Goal: Information Seeking & Learning: Learn about a topic

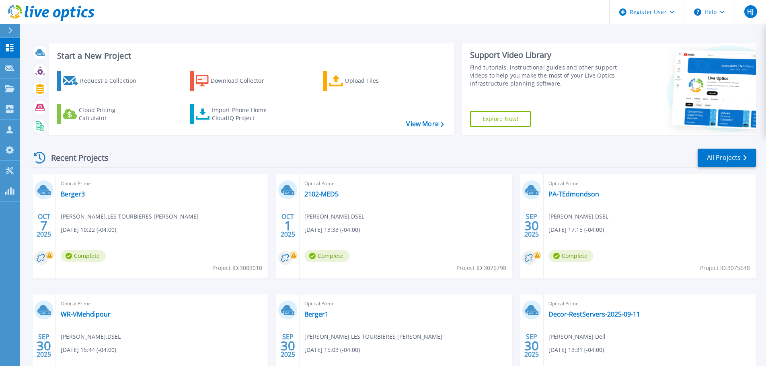
drag, startPoint x: 581, startPoint y: 194, endPoint x: 103, endPoint y: 188, distance: 477.4
click at [103, 188] on span "Optical Prime" at bounding box center [162, 183] width 203 height 9
drag, startPoint x: 89, startPoint y: 309, endPoint x: 189, endPoint y: 323, distance: 101.1
click at [221, 332] on div "Optical Prime WR-VMehdipour Daniel Lee , DSEL 09/30/2025, 15:44 (-04:00) Comple…" at bounding box center [162, 347] width 212 height 104
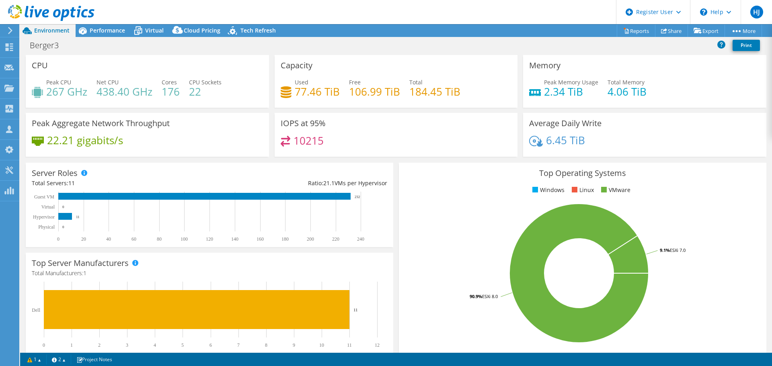
select select "USD"
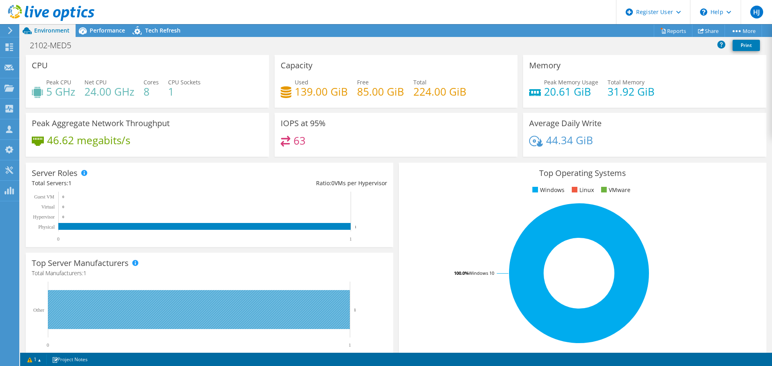
click at [314, 305] on rect at bounding box center [199, 309] width 302 height 39
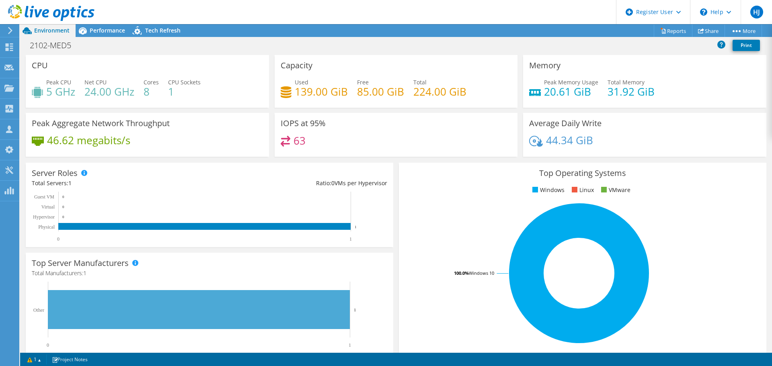
click at [115, 38] on div "2102-MED5 Print" at bounding box center [396, 45] width 752 height 15
click at [113, 28] on span "Performance" at bounding box center [107, 31] width 35 height 8
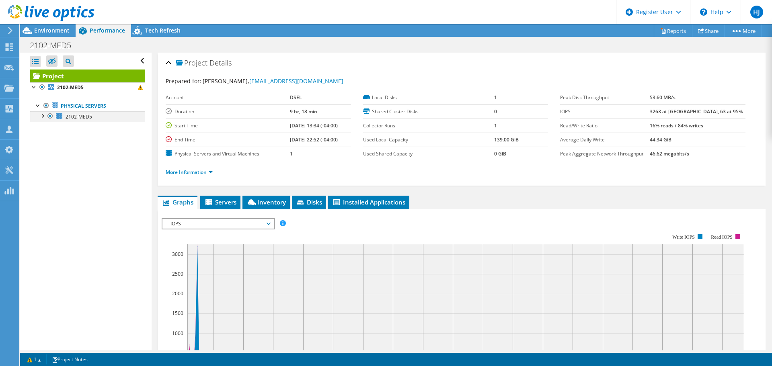
click at [40, 118] on div at bounding box center [42, 115] width 8 height 8
click at [73, 129] on link "0 C:" at bounding box center [87, 127] width 115 height 10
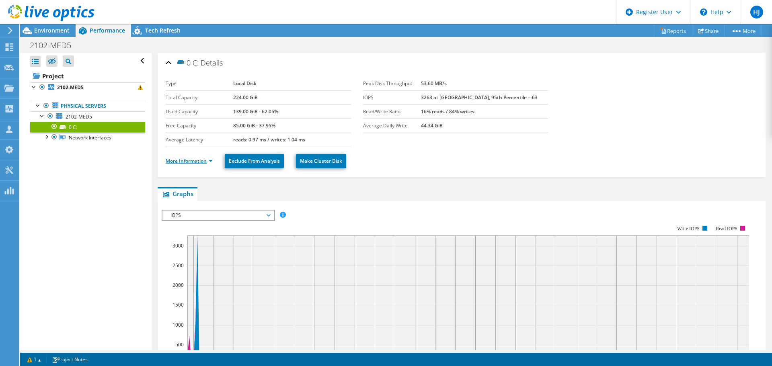
click at [187, 164] on link "More Information" at bounding box center [189, 161] width 47 height 7
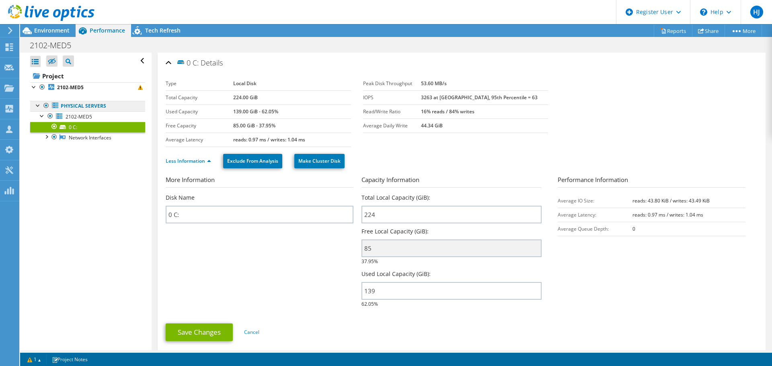
click at [80, 107] on link "Physical Servers" at bounding box center [87, 106] width 115 height 10
click at [81, 116] on span "2102-MED5" at bounding box center [79, 116] width 27 height 7
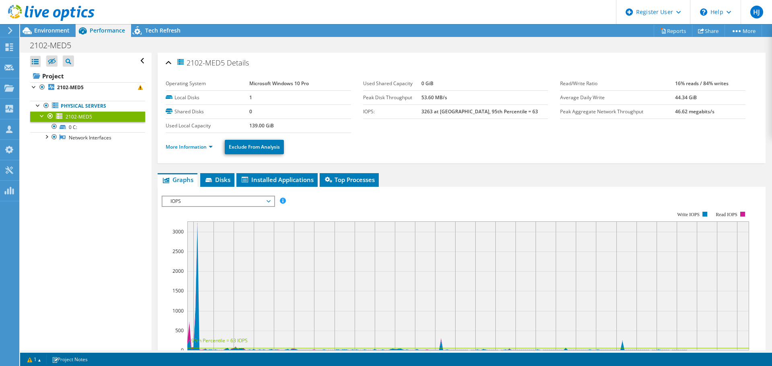
click at [203, 143] on li "More Information" at bounding box center [192, 147] width 52 height 9
click at [211, 147] on link "More Information" at bounding box center [189, 147] width 47 height 7
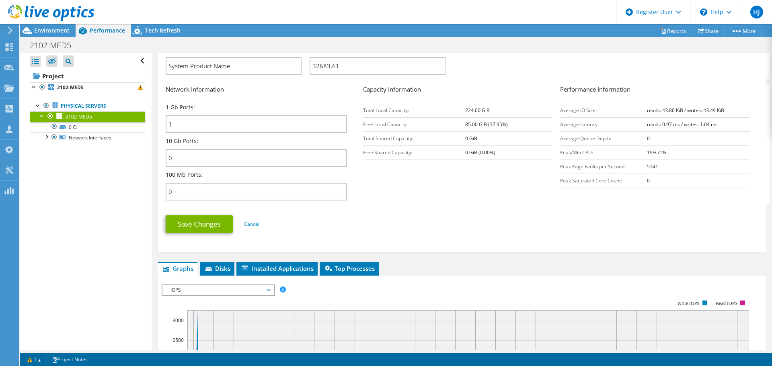
scroll to position [282, 0]
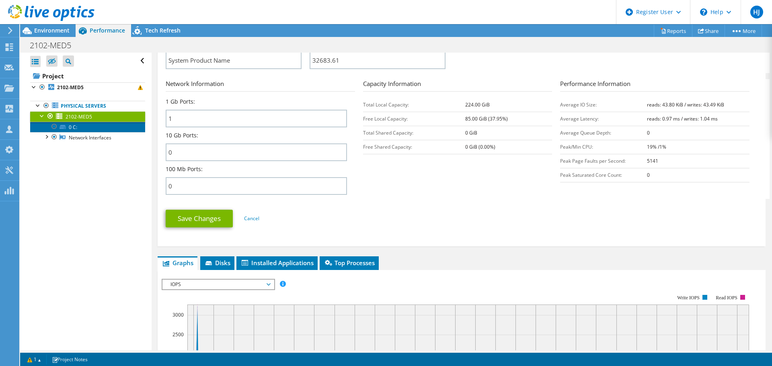
click at [85, 131] on link "0 C:" at bounding box center [87, 127] width 115 height 10
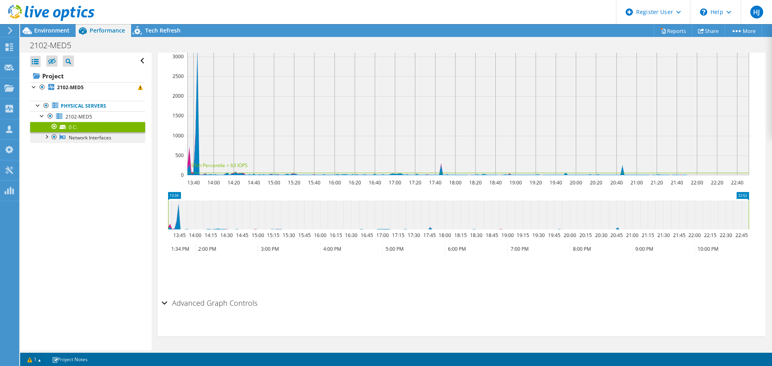
click at [86, 137] on link "Network Interfaces" at bounding box center [87, 137] width 115 height 10
click at [71, 138] on link "Network Interfaces" at bounding box center [87, 137] width 115 height 10
click at [39, 26] on div at bounding box center [47, 13] width 95 height 27
click at [80, 30] on icon at bounding box center [83, 31] width 14 height 14
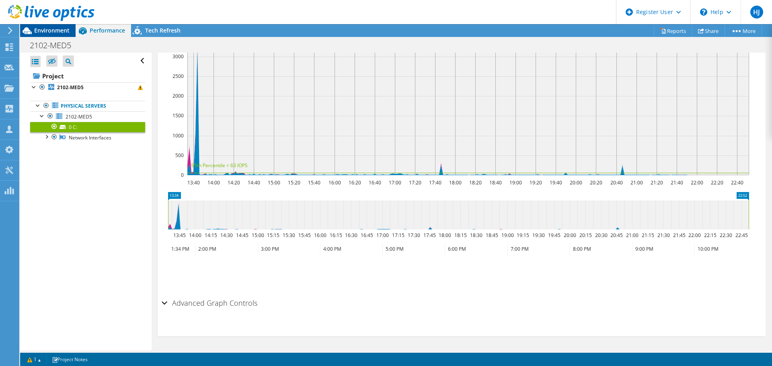
click at [62, 28] on span "Environment" at bounding box center [51, 31] width 35 height 8
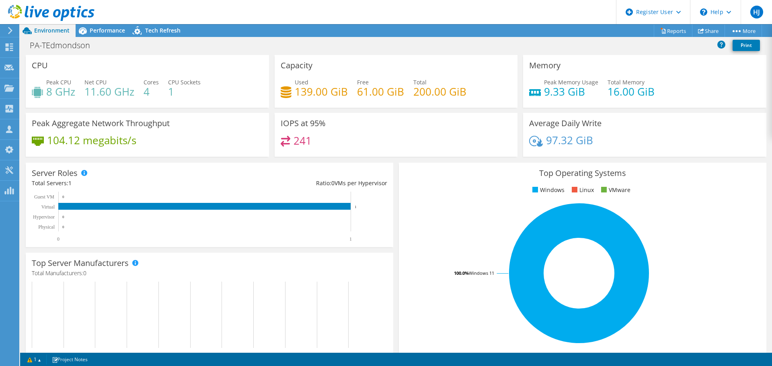
click at [86, 24] on div at bounding box center [47, 13] width 95 height 27
click at [89, 27] on icon at bounding box center [83, 31] width 14 height 14
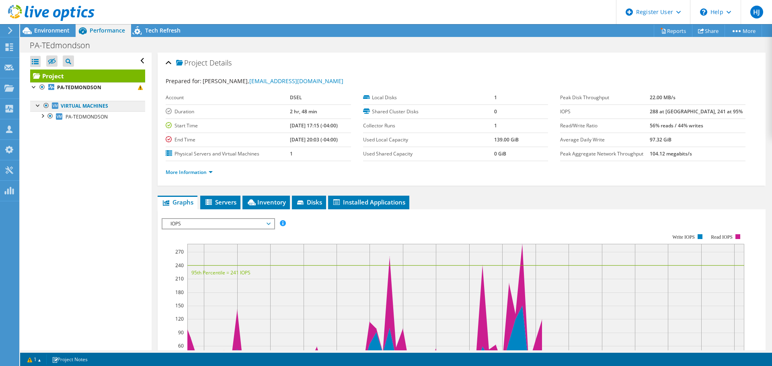
drag, startPoint x: 87, startPoint y: 105, endPoint x: 82, endPoint y: 107, distance: 5.0
click at [87, 105] on link "Virtual Machines" at bounding box center [87, 106] width 115 height 10
click at [33, 106] on link "Virtual Machines" at bounding box center [87, 106] width 115 height 10
click at [37, 106] on div at bounding box center [38, 105] width 8 height 8
drag, startPoint x: 32, startPoint y: 107, endPoint x: 38, endPoint y: 107, distance: 6.4
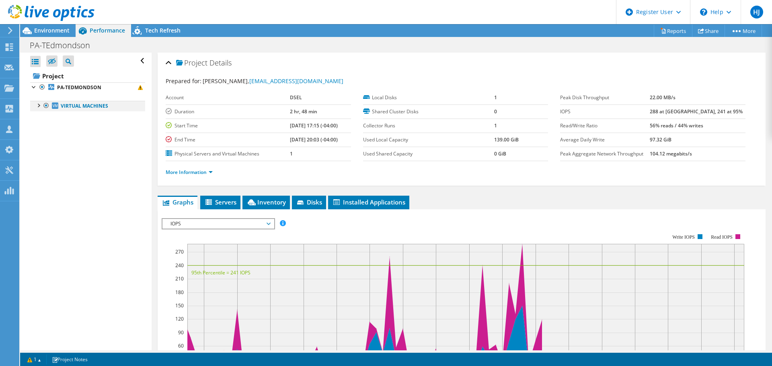
click at [32, 107] on link "Virtual Machines" at bounding box center [87, 106] width 115 height 10
click at [39, 107] on div at bounding box center [38, 105] width 8 height 8
click at [41, 116] on div at bounding box center [42, 115] width 8 height 8
click at [87, 122] on link "0 C:" at bounding box center [87, 127] width 115 height 10
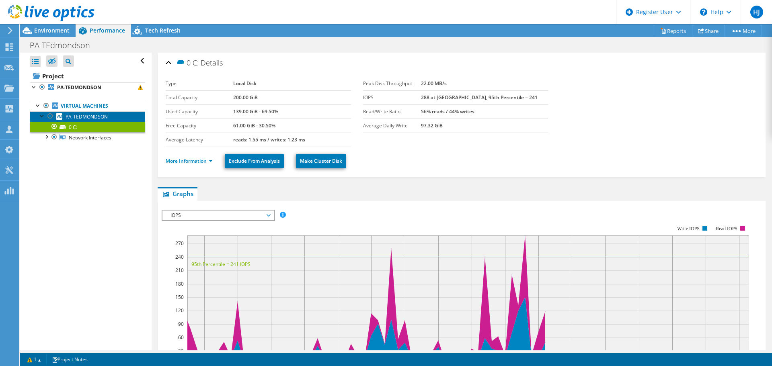
click at [88, 119] on span "PA-TEDMONDSON" at bounding box center [87, 116] width 42 height 7
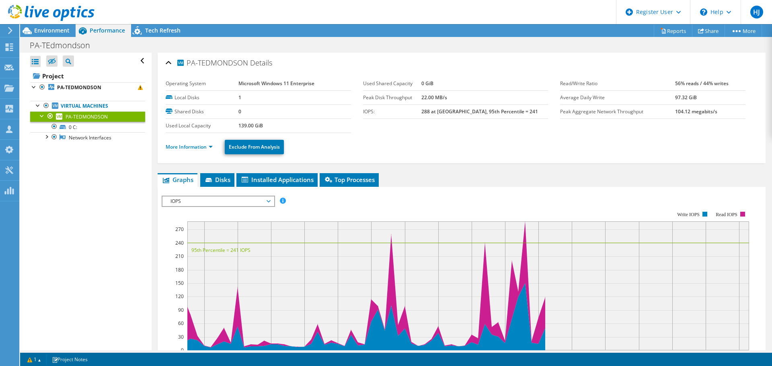
click at [203, 143] on li "More Information" at bounding box center [192, 147] width 52 height 9
click at [205, 147] on link "More Information" at bounding box center [189, 147] width 47 height 7
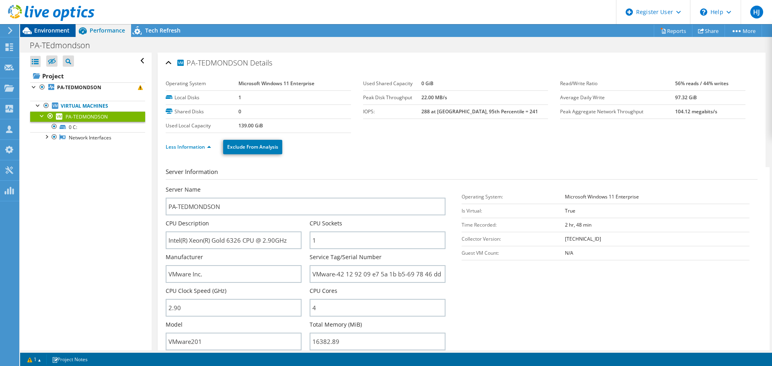
click at [66, 35] on div "Environment" at bounding box center [47, 30] width 55 height 13
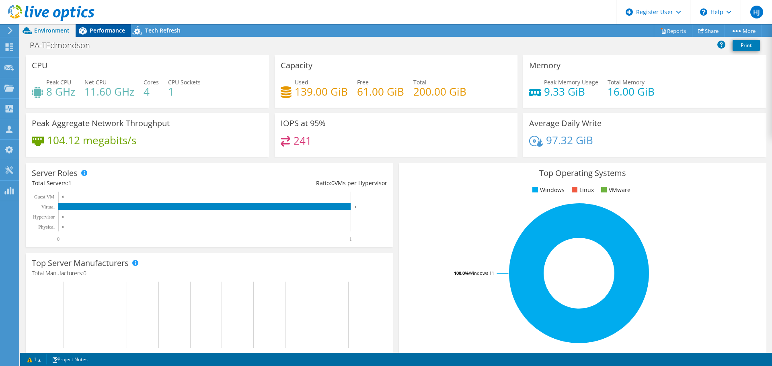
click at [99, 29] on span "Performance" at bounding box center [107, 31] width 35 height 8
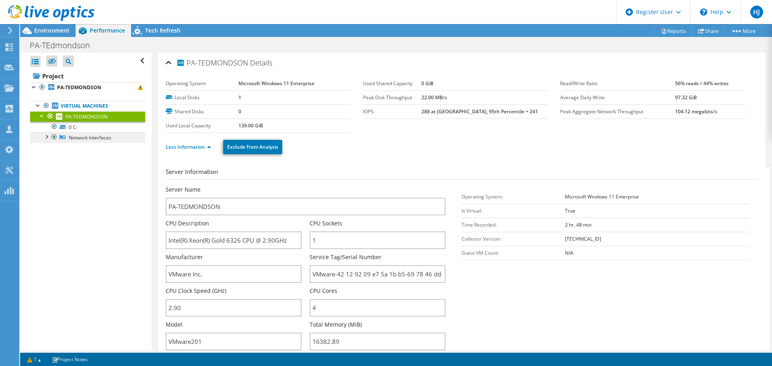
click at [83, 135] on link "Network Interfaces" at bounding box center [87, 137] width 115 height 10
click at [44, 30] on span "Environment" at bounding box center [51, 31] width 35 height 8
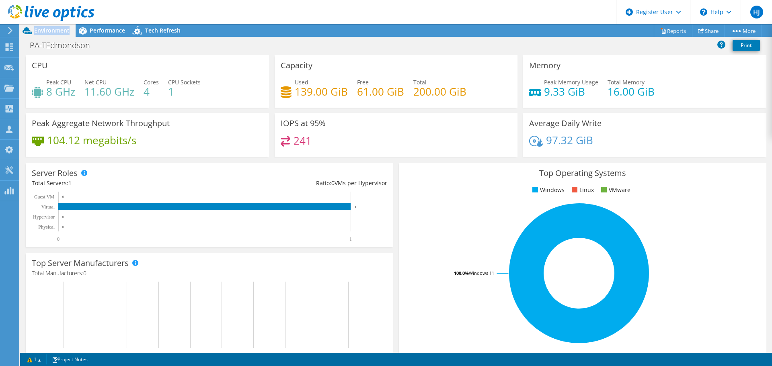
click at [44, 30] on span "Environment" at bounding box center [51, 31] width 35 height 8
click at [113, 26] on div "Performance" at bounding box center [103, 30] width 55 height 13
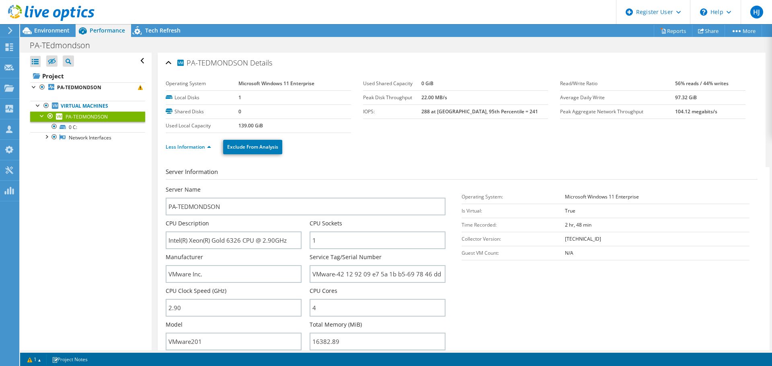
click at [57, 27] on span "Environment" at bounding box center [51, 31] width 35 height 8
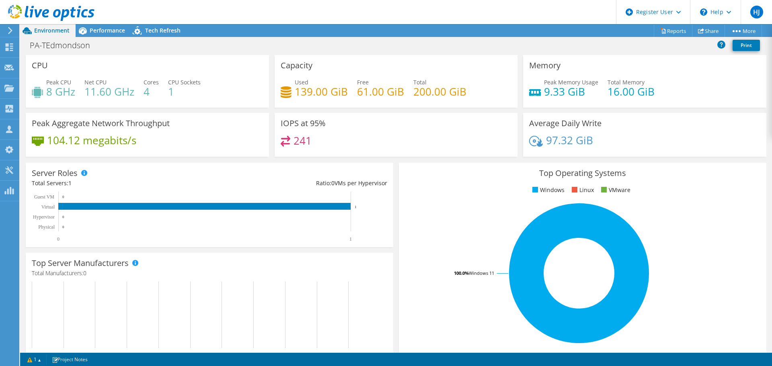
drag, startPoint x: 386, startPoint y: 4, endPoint x: 448, endPoint y: 261, distance: 263.9
click at [445, 271] on rect at bounding box center [579, 273] width 348 height 141
click at [255, 180] on div "Ratio: 0 VMs per Hypervisor" at bounding box center [299, 183] width 178 height 9
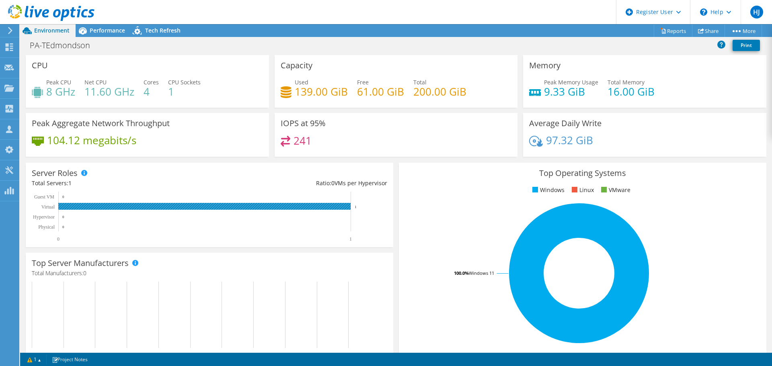
click at [86, 208] on rect at bounding box center [204, 206] width 292 height 7
click at [85, 208] on rect at bounding box center [204, 206] width 292 height 7
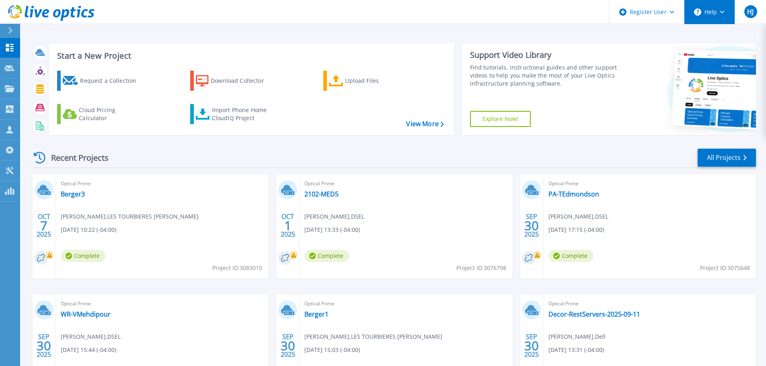
click at [701, 14] on icon at bounding box center [697, 11] width 7 height 7
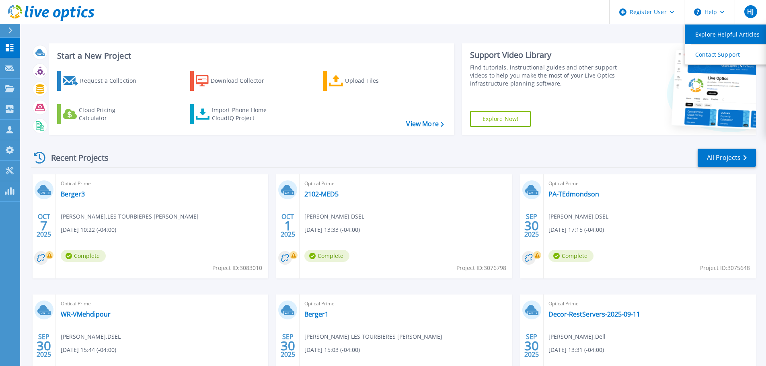
click at [723, 36] on link "Explore Helpful Articles" at bounding box center [730, 35] width 90 height 20
